Goal: Transaction & Acquisition: Purchase product/service

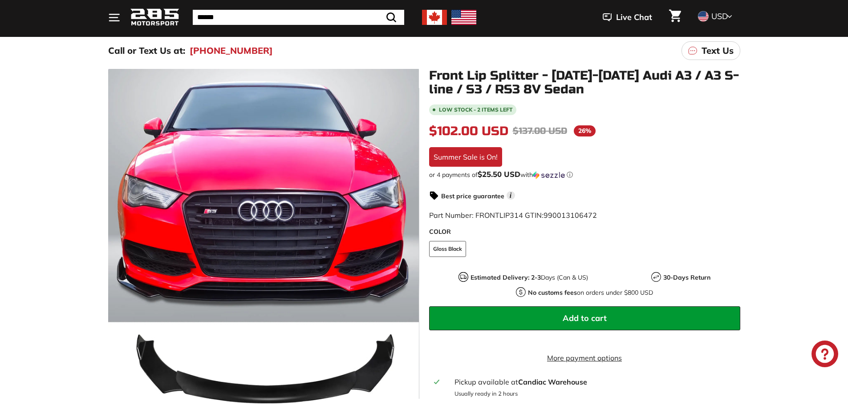
scroll to position [89, 0]
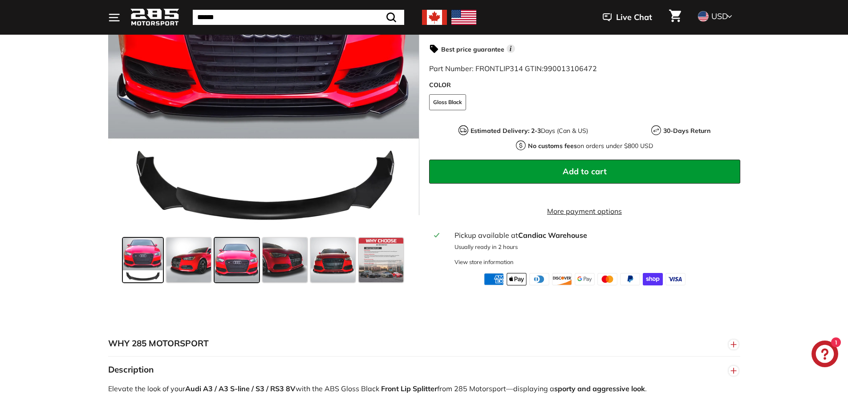
click at [240, 263] on span at bounding box center [236, 260] width 44 height 44
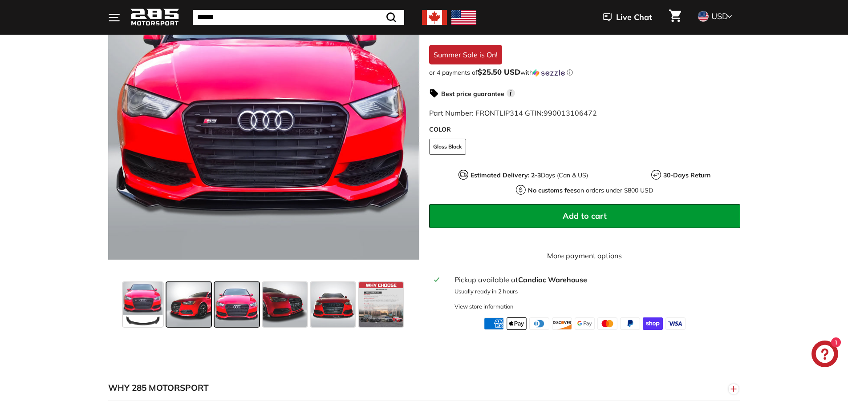
click at [197, 307] on span at bounding box center [188, 305] width 44 height 44
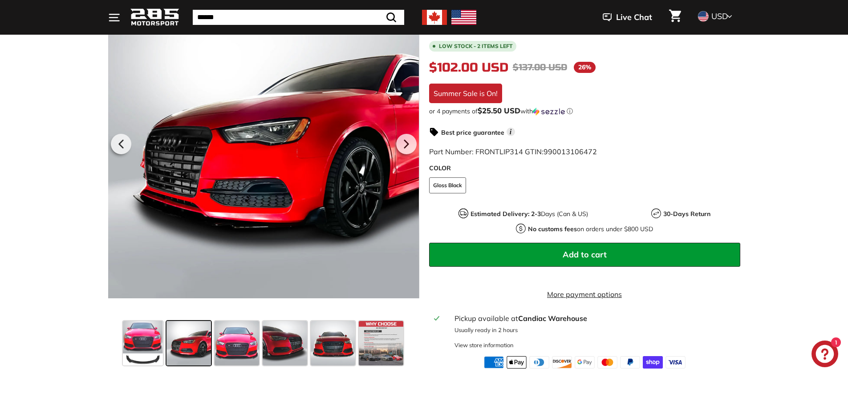
scroll to position [178, 0]
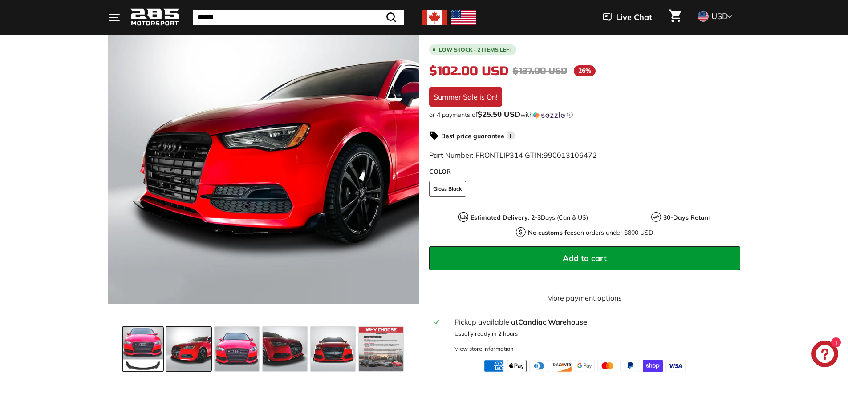
click at [153, 347] on span at bounding box center [143, 349] width 40 height 44
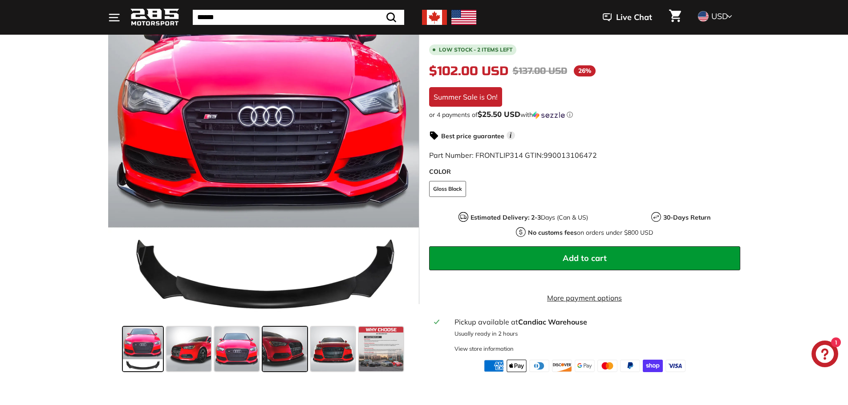
click at [296, 358] on span at bounding box center [285, 349] width 44 height 44
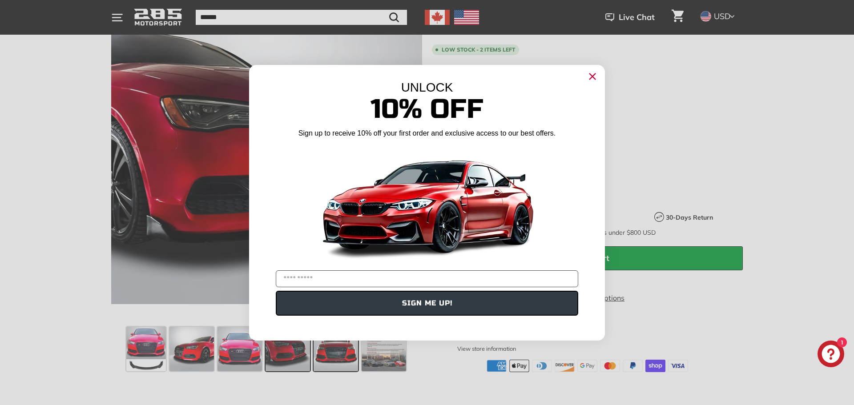
click at [331, 359] on div "Close dialog UNLOCK 10% Off Sign up to receive 10% off your first order and exc…" at bounding box center [427, 202] width 854 height 405
drag, startPoint x: 592, startPoint y: 78, endPoint x: 482, endPoint y: 194, distance: 159.9
click at [592, 77] on icon "Close dialog" at bounding box center [593, 76] width 14 height 14
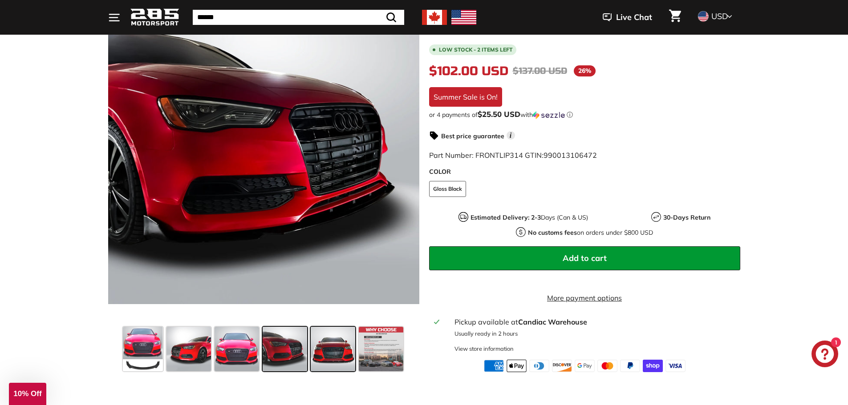
click at [352, 357] on span at bounding box center [333, 349] width 44 height 44
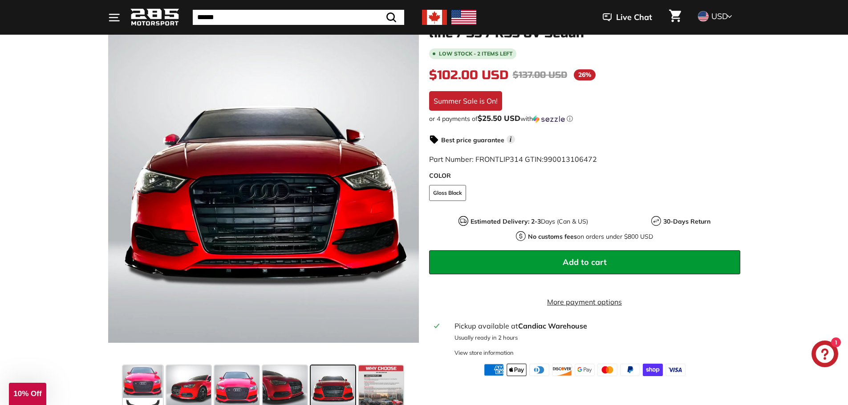
scroll to position [133, 0]
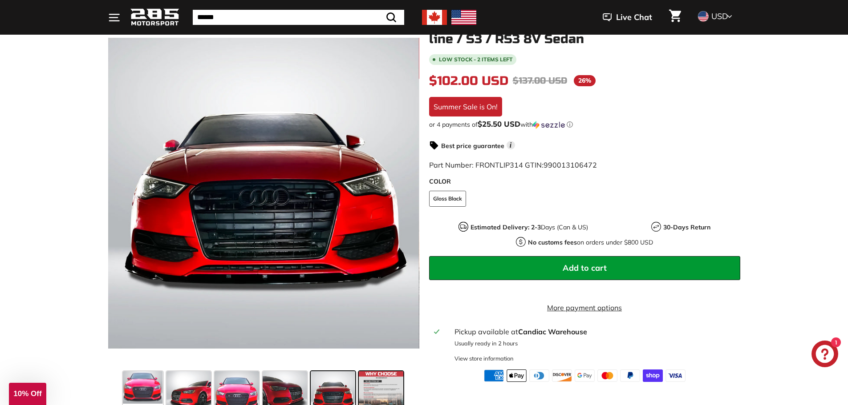
drag, startPoint x: 379, startPoint y: 387, endPoint x: 368, endPoint y: 388, distance: 10.8
click at [379, 387] on span at bounding box center [381, 394] width 44 height 44
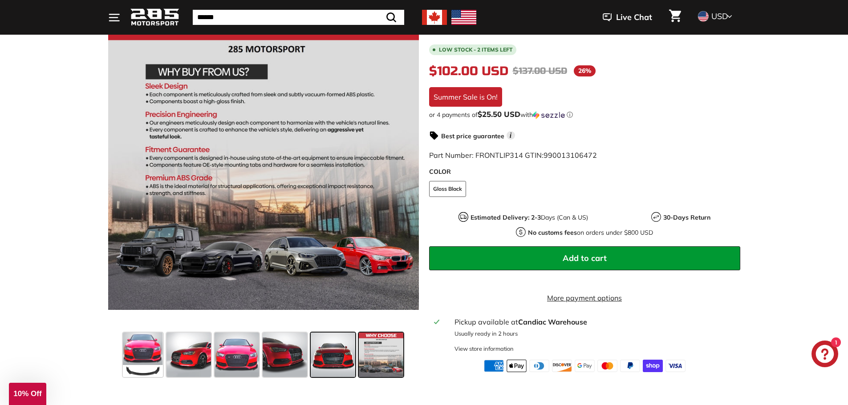
scroll to position [178, 0]
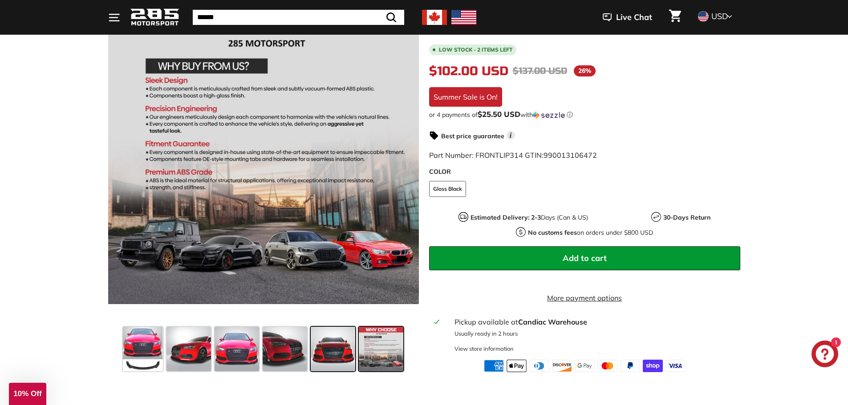
click at [339, 360] on span at bounding box center [333, 349] width 44 height 44
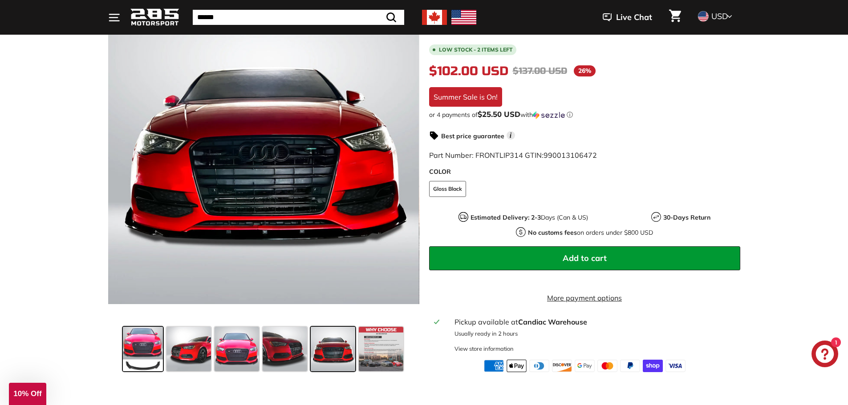
click at [146, 352] on span at bounding box center [143, 349] width 40 height 44
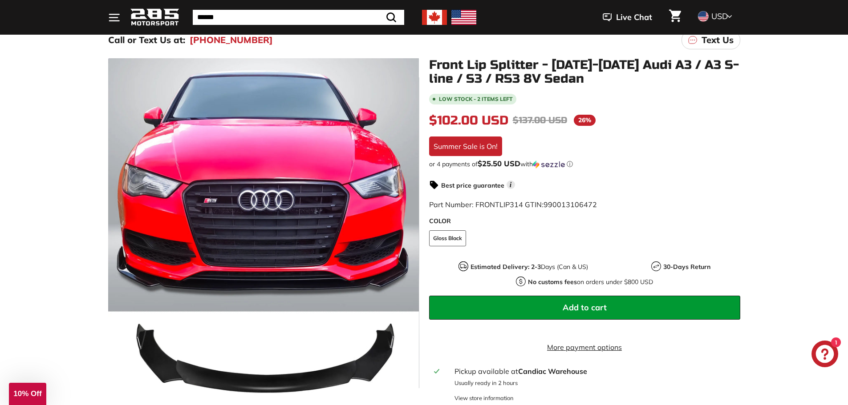
scroll to position [89, 0]
